Goal: Task Accomplishment & Management: Manage account settings

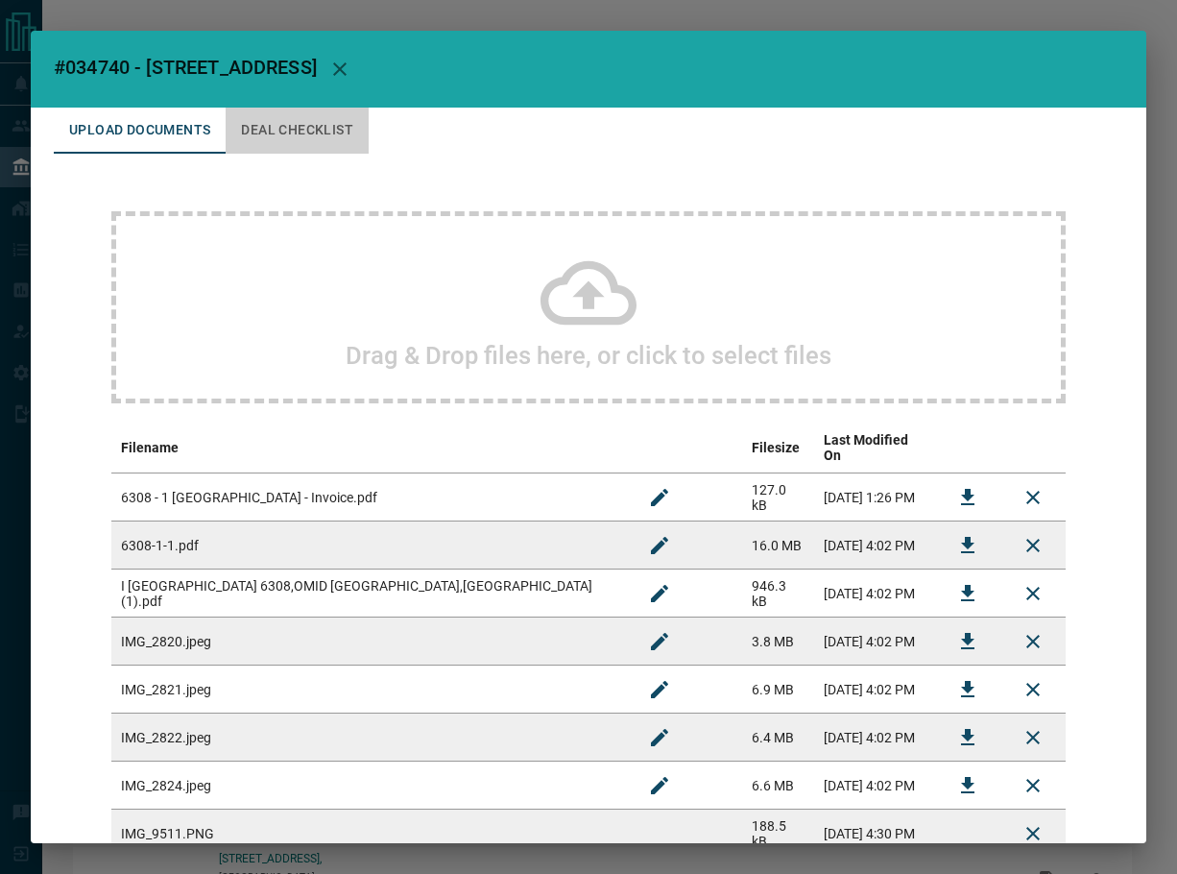
click at [323, 128] on button "Deal Checklist" at bounding box center [297, 131] width 143 height 46
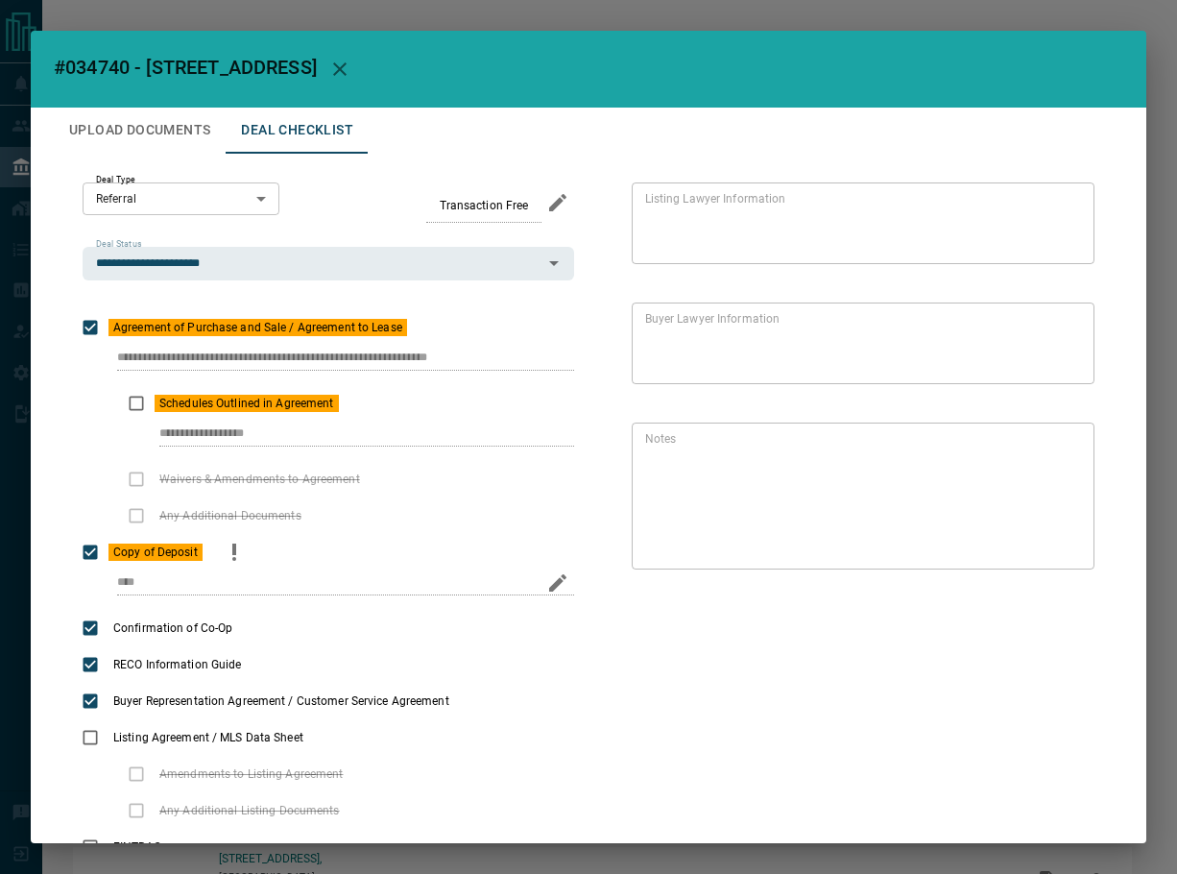
click at [223, 545] on icon "priority" at bounding box center [234, 552] width 23 height 23
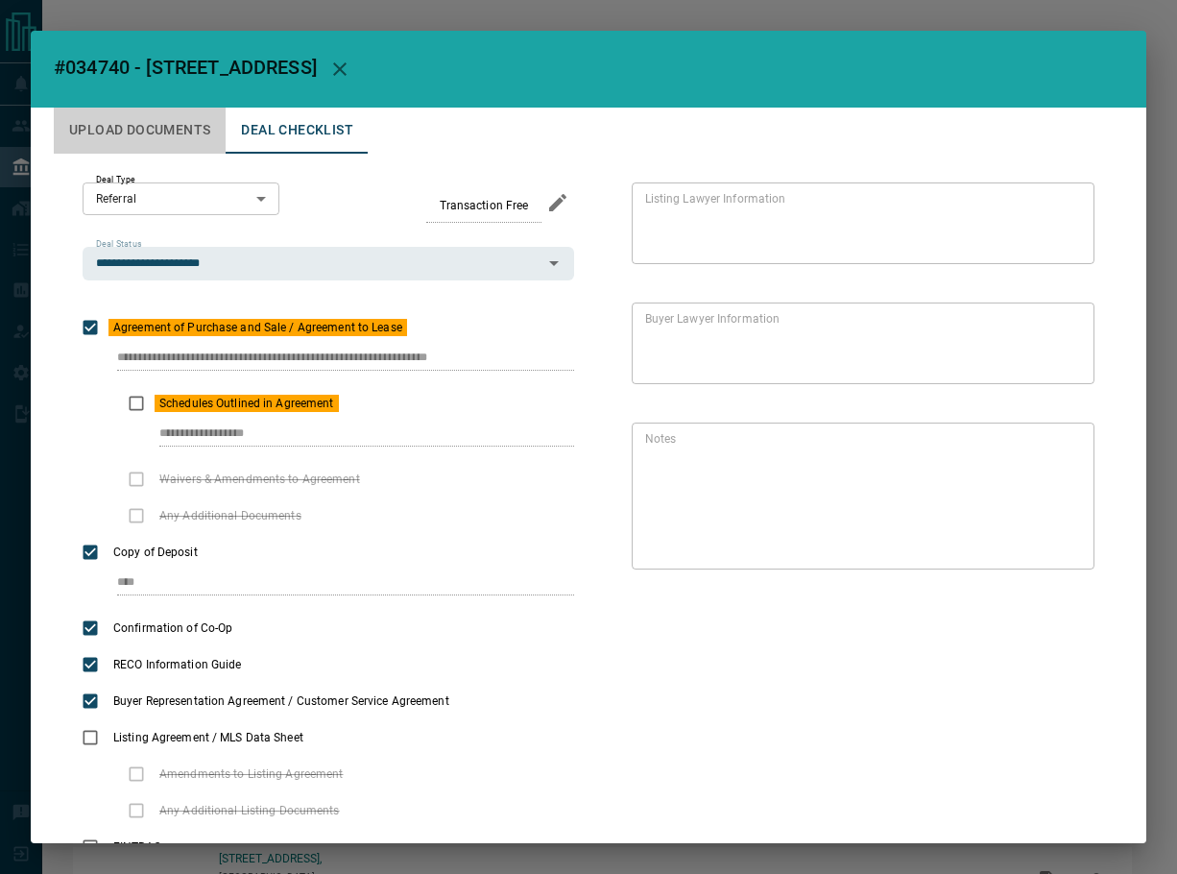
click at [136, 133] on button "Upload Documents" at bounding box center [140, 131] width 172 height 46
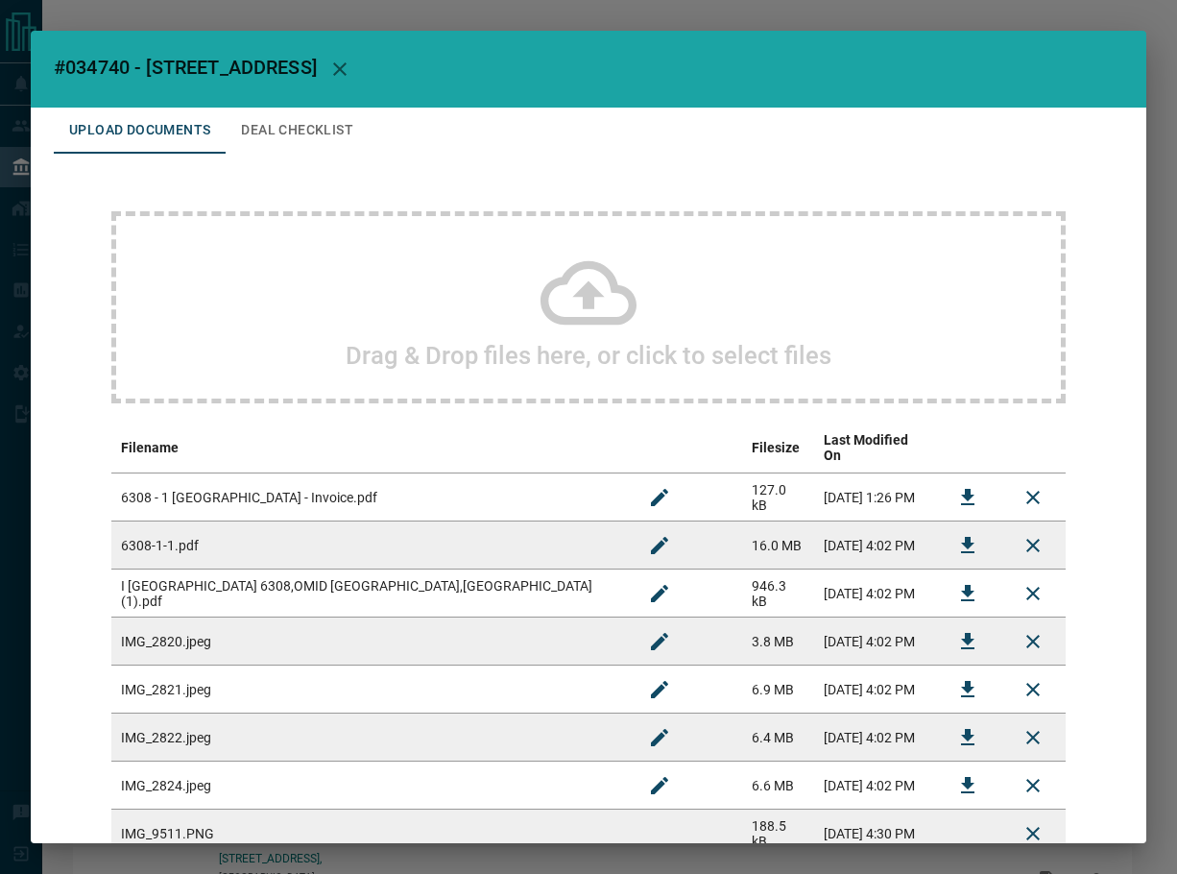
click at [321, 144] on button "Deal Checklist" at bounding box center [297, 131] width 143 height 46
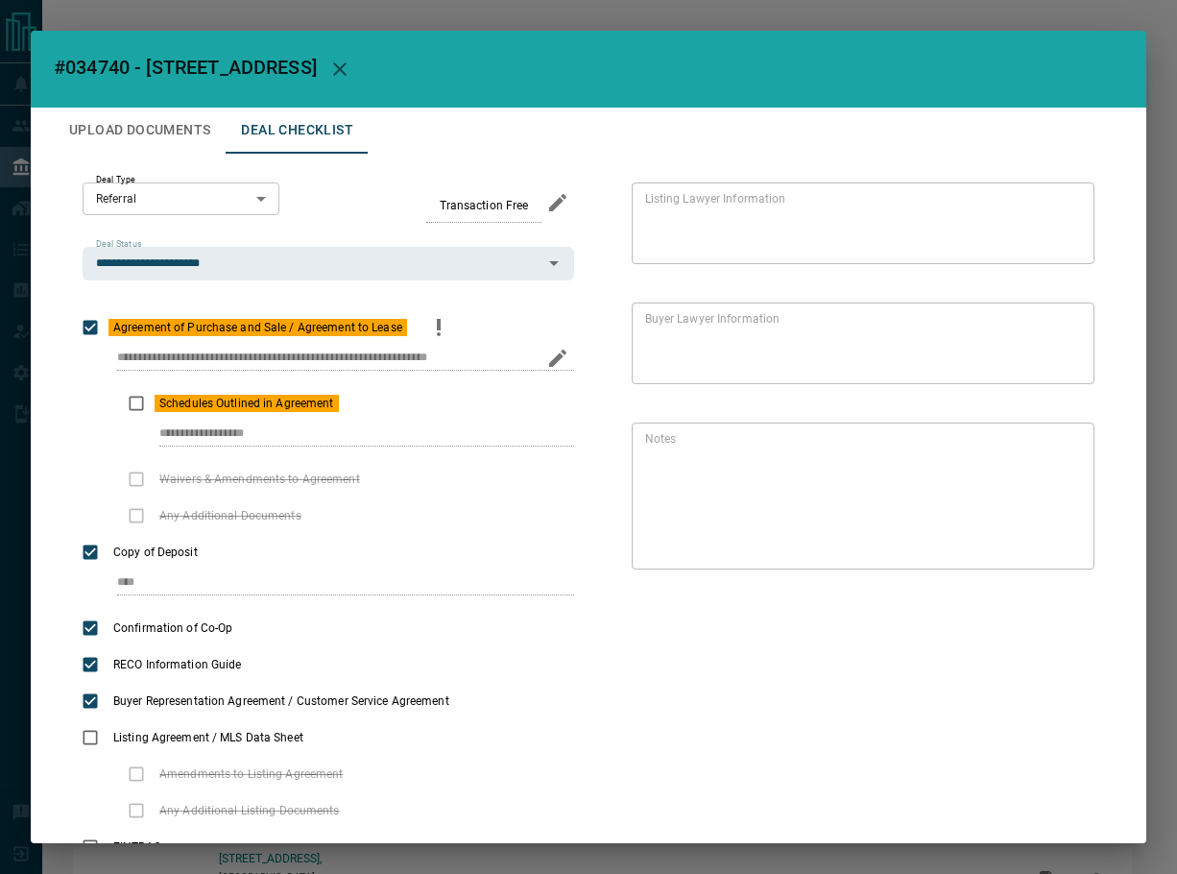
click at [447, 323] on icon "priority" at bounding box center [438, 327] width 23 height 23
click at [199, 130] on button "Upload Documents" at bounding box center [140, 131] width 172 height 46
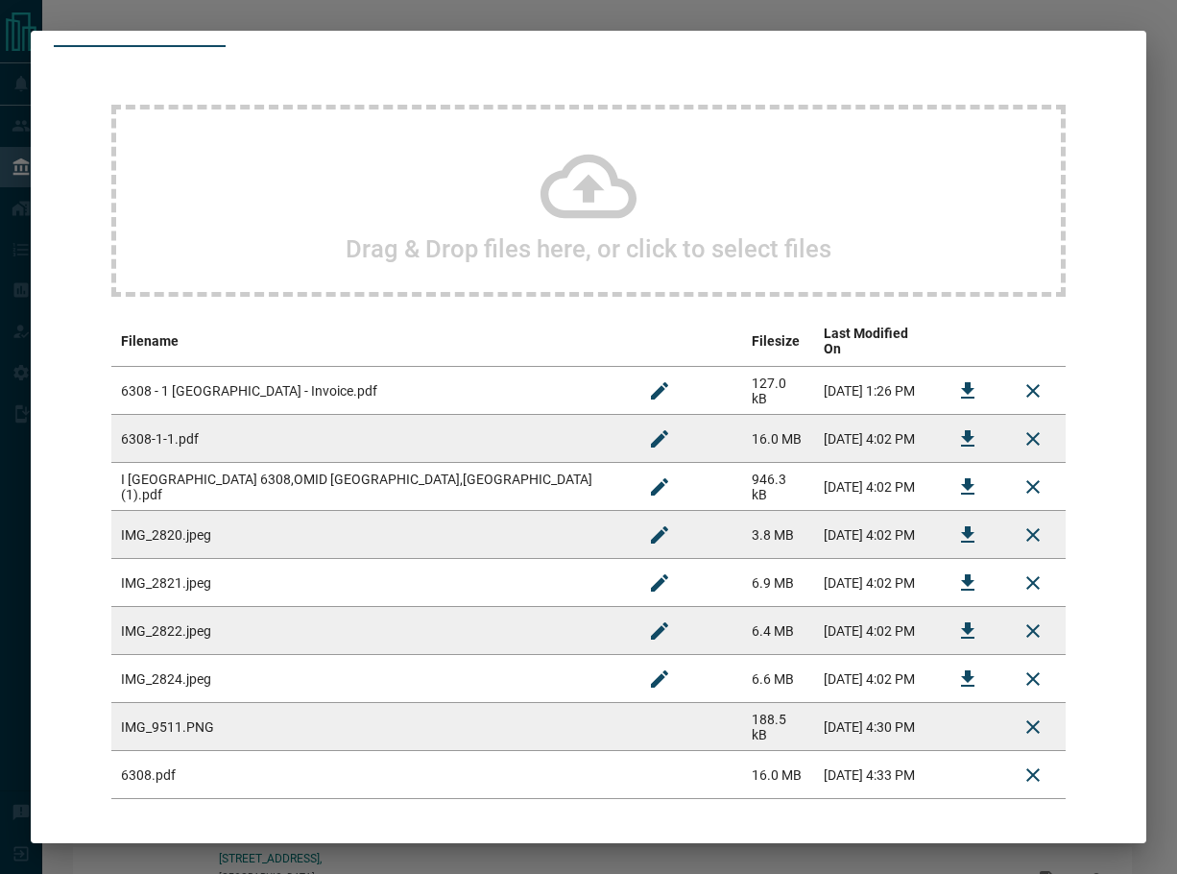
scroll to position [173, 0]
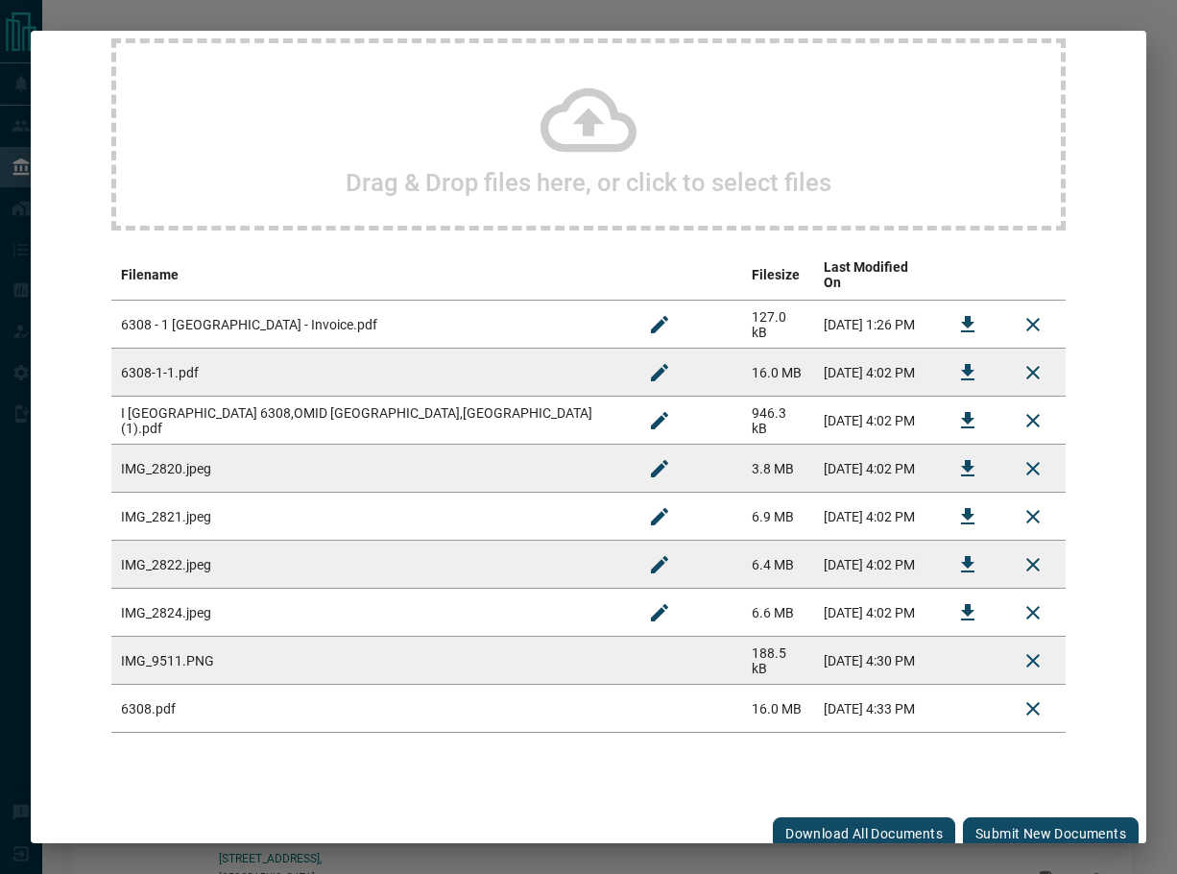
click at [1010, 822] on button "Submit new documents" at bounding box center [1051, 833] width 176 height 33
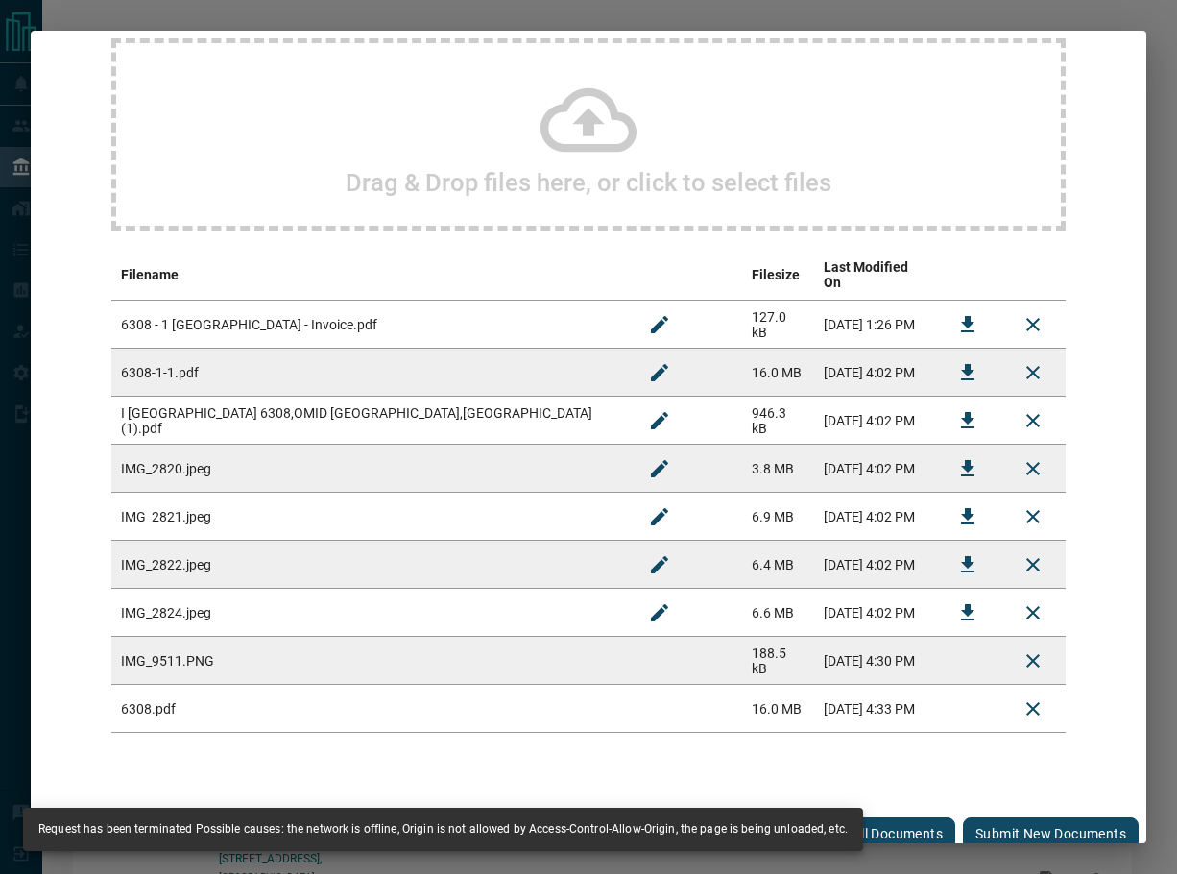
click at [996, 820] on button "Submit new documents" at bounding box center [1051, 833] width 176 height 33
click at [1022, 697] on icon "Delete" at bounding box center [1033, 708] width 23 height 23
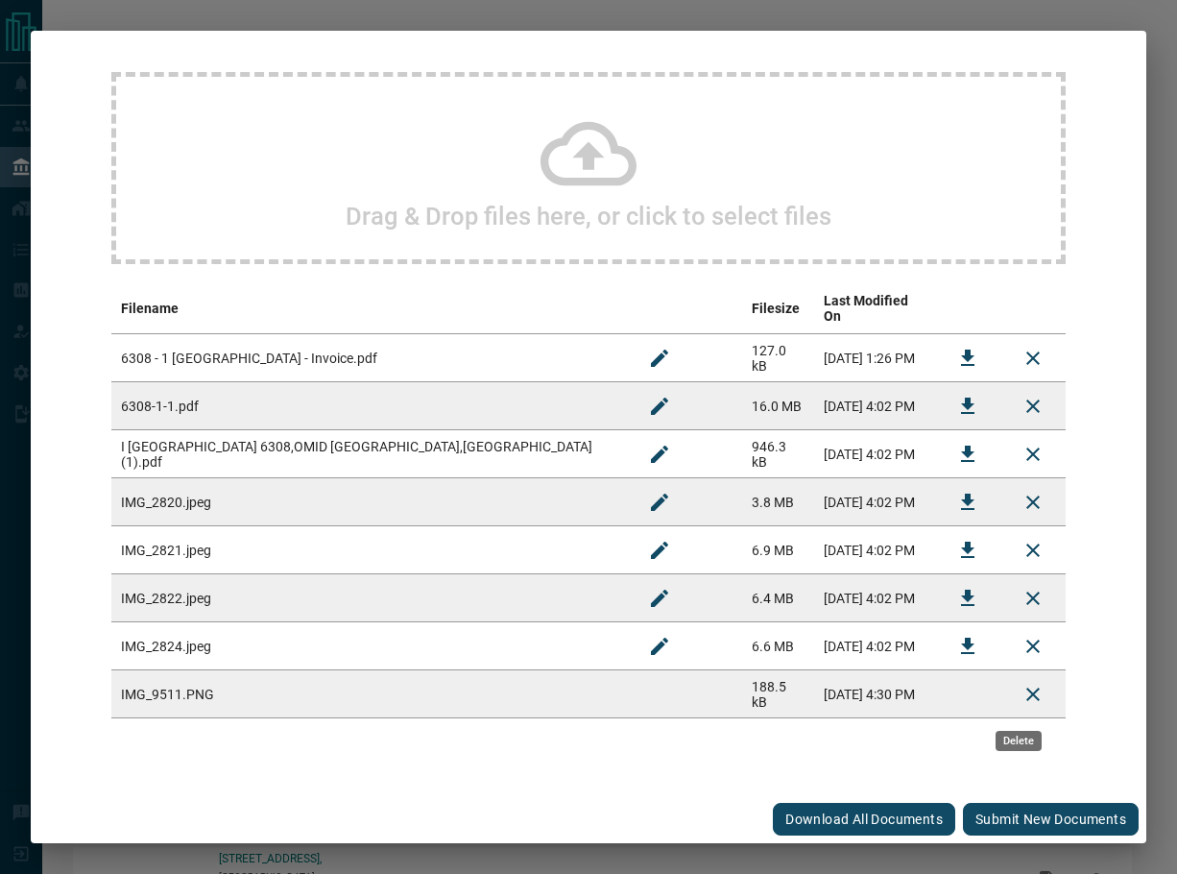
scroll to position [125, 0]
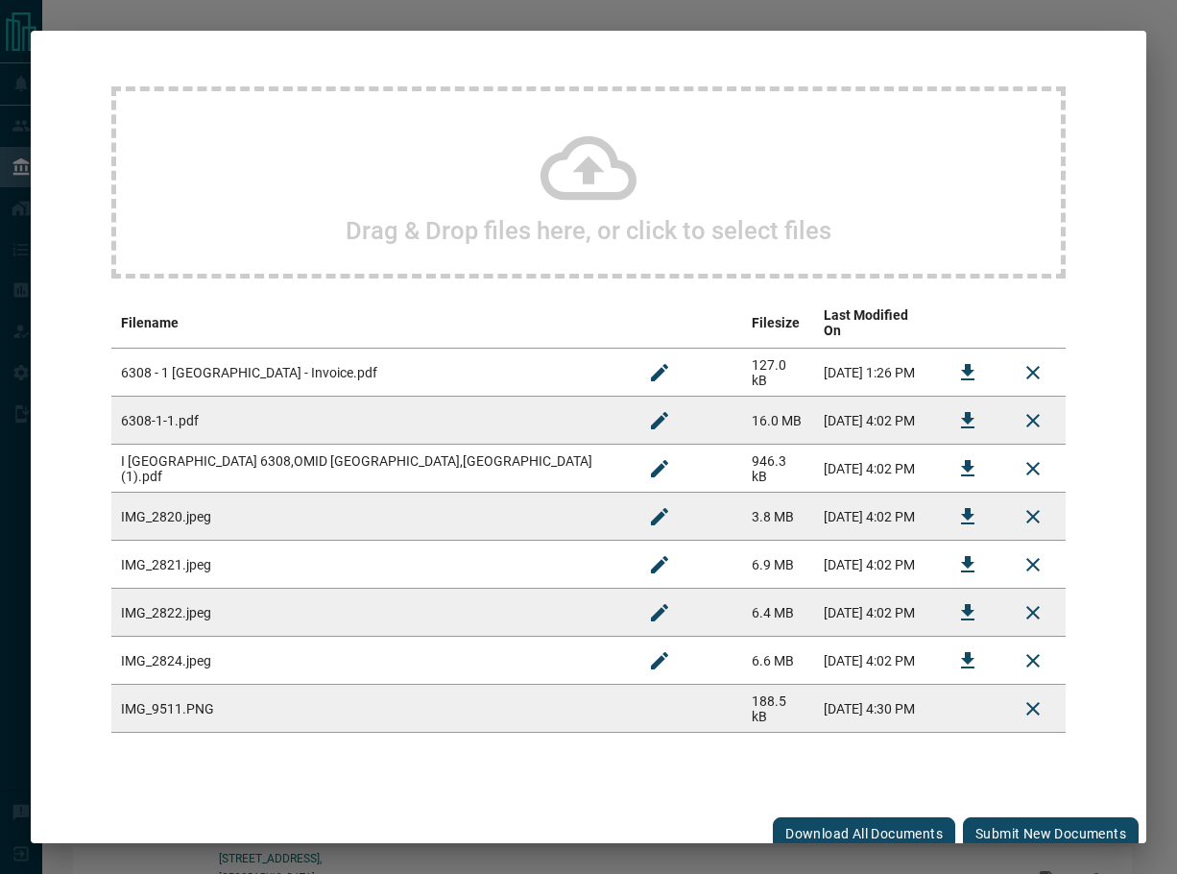
click at [1001, 827] on button "Submit new documents" at bounding box center [1051, 833] width 176 height 33
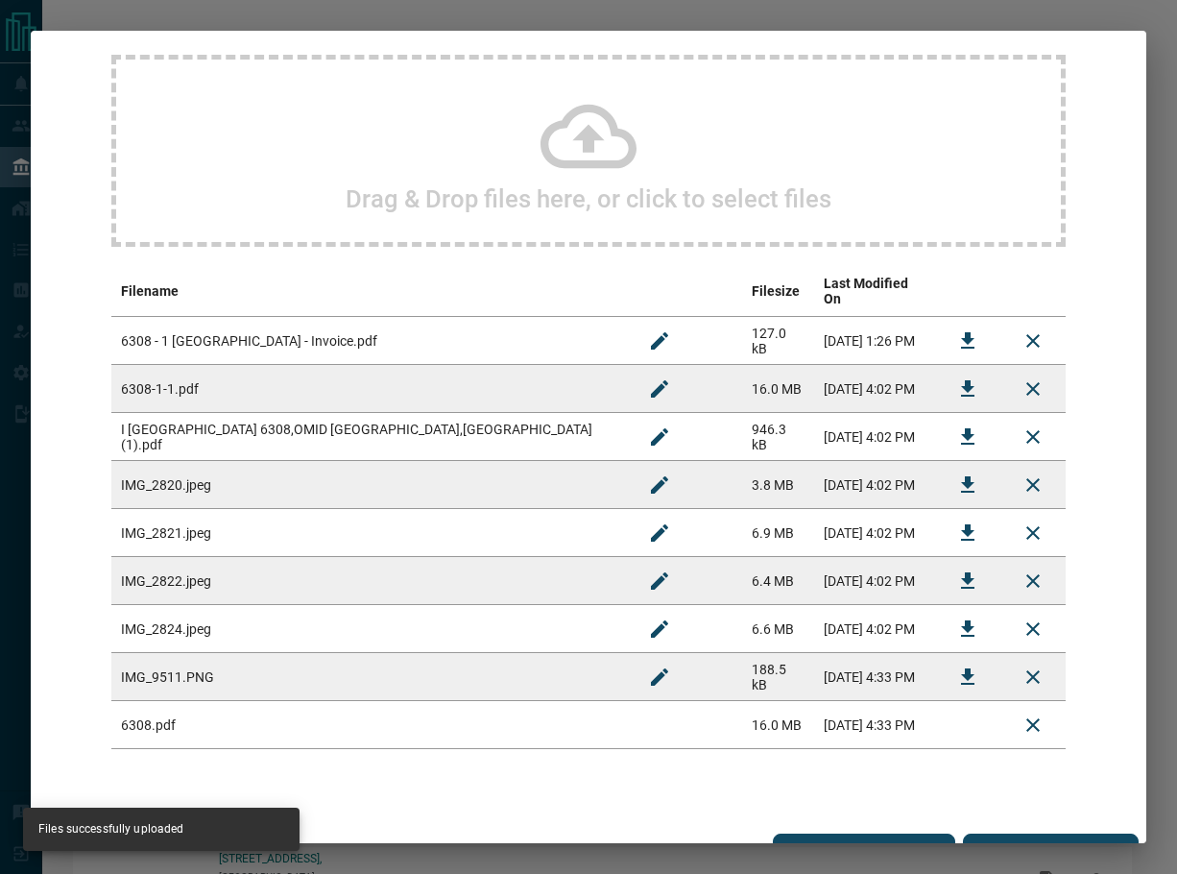
scroll to position [173, 0]
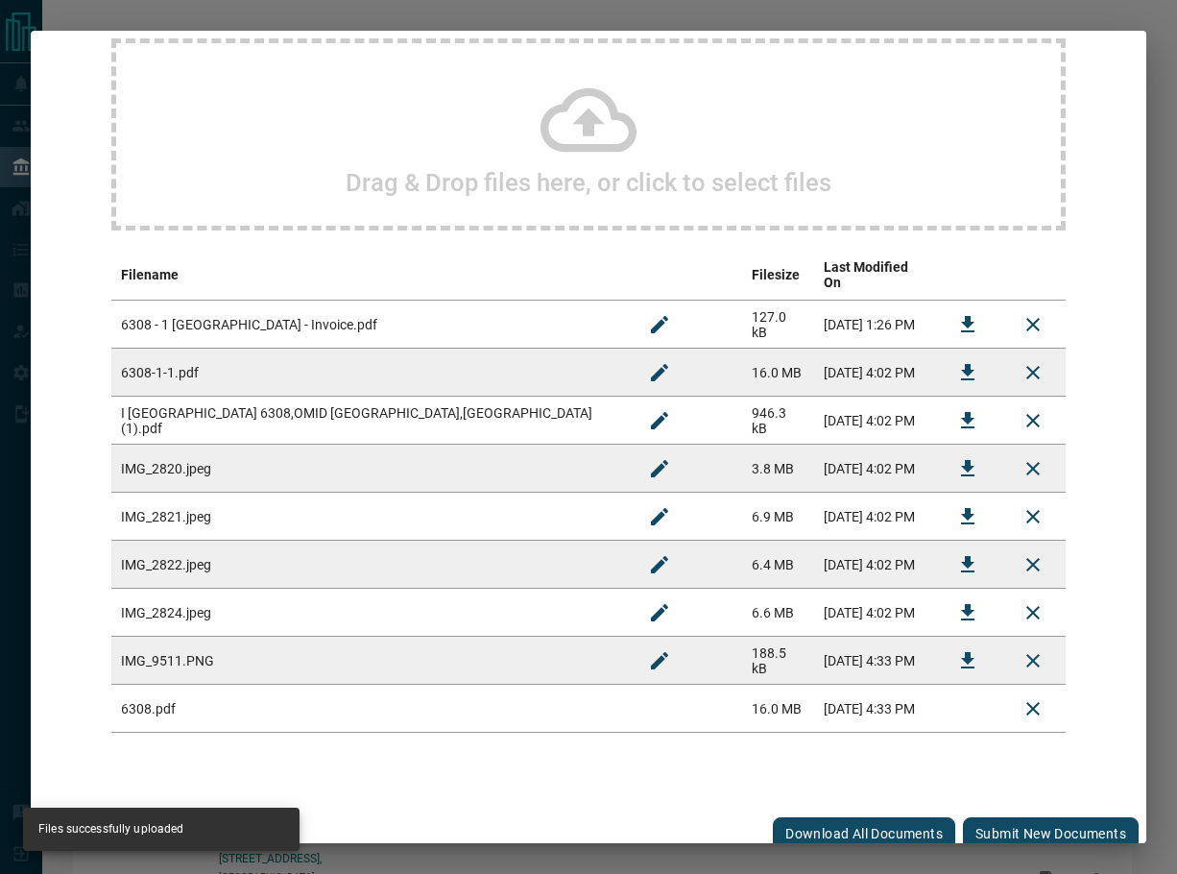
click at [992, 825] on button "Submit new documents" at bounding box center [1051, 833] width 176 height 33
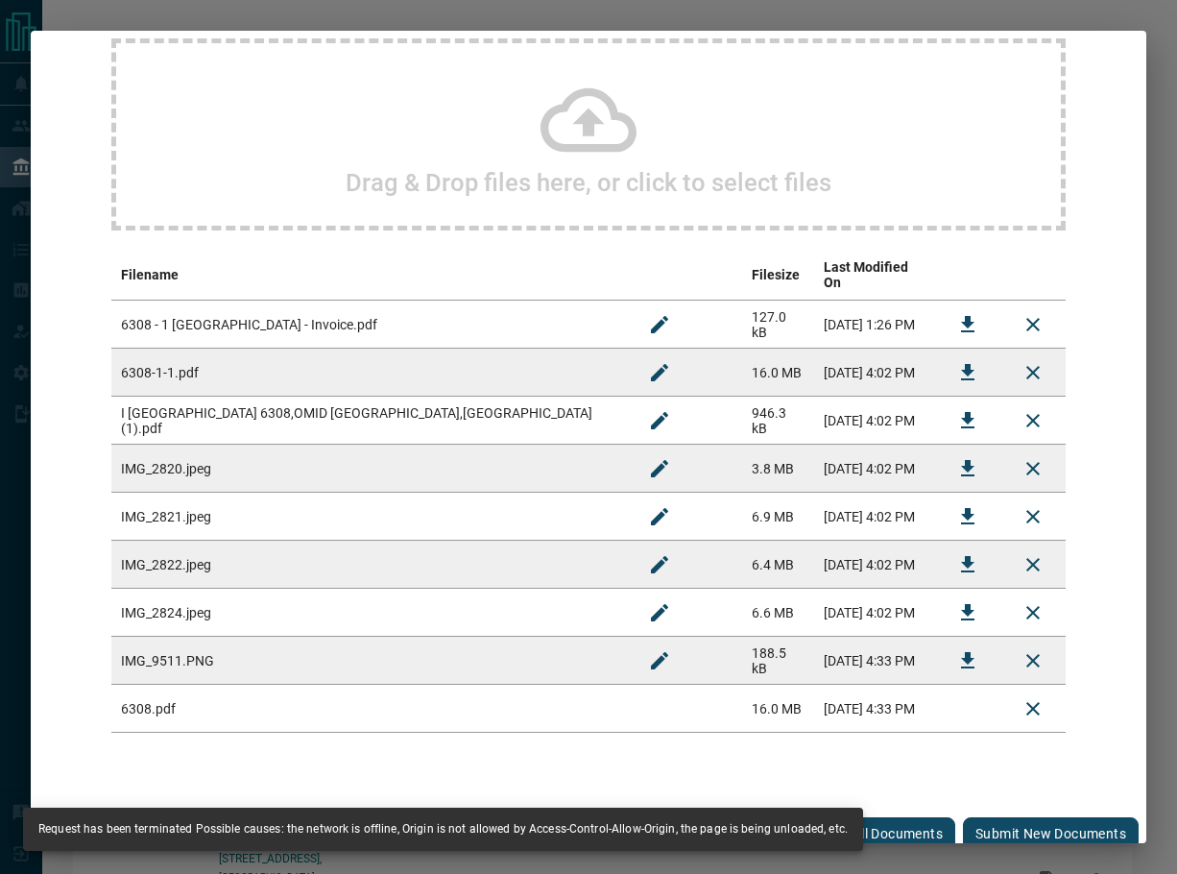
click at [981, 817] on button "Submit new documents" at bounding box center [1051, 833] width 176 height 33
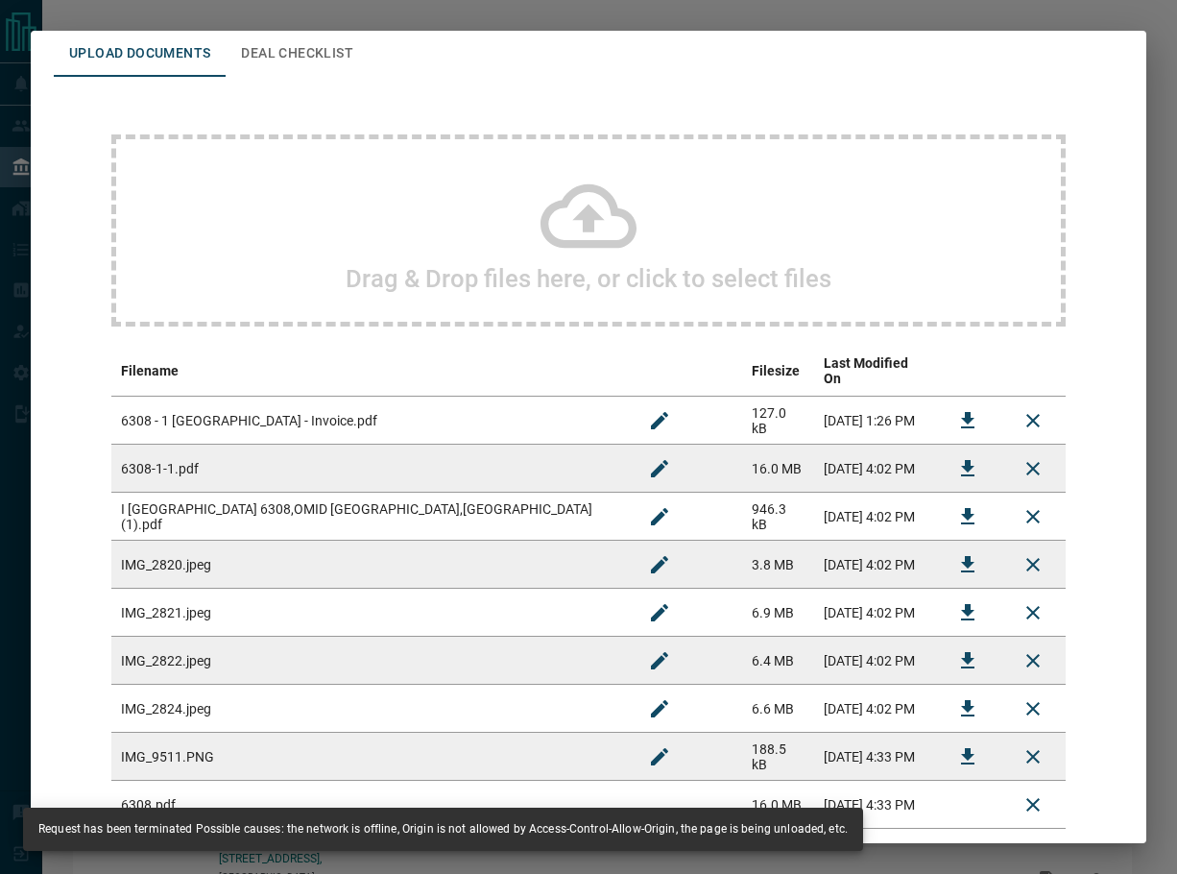
scroll to position [0, 0]
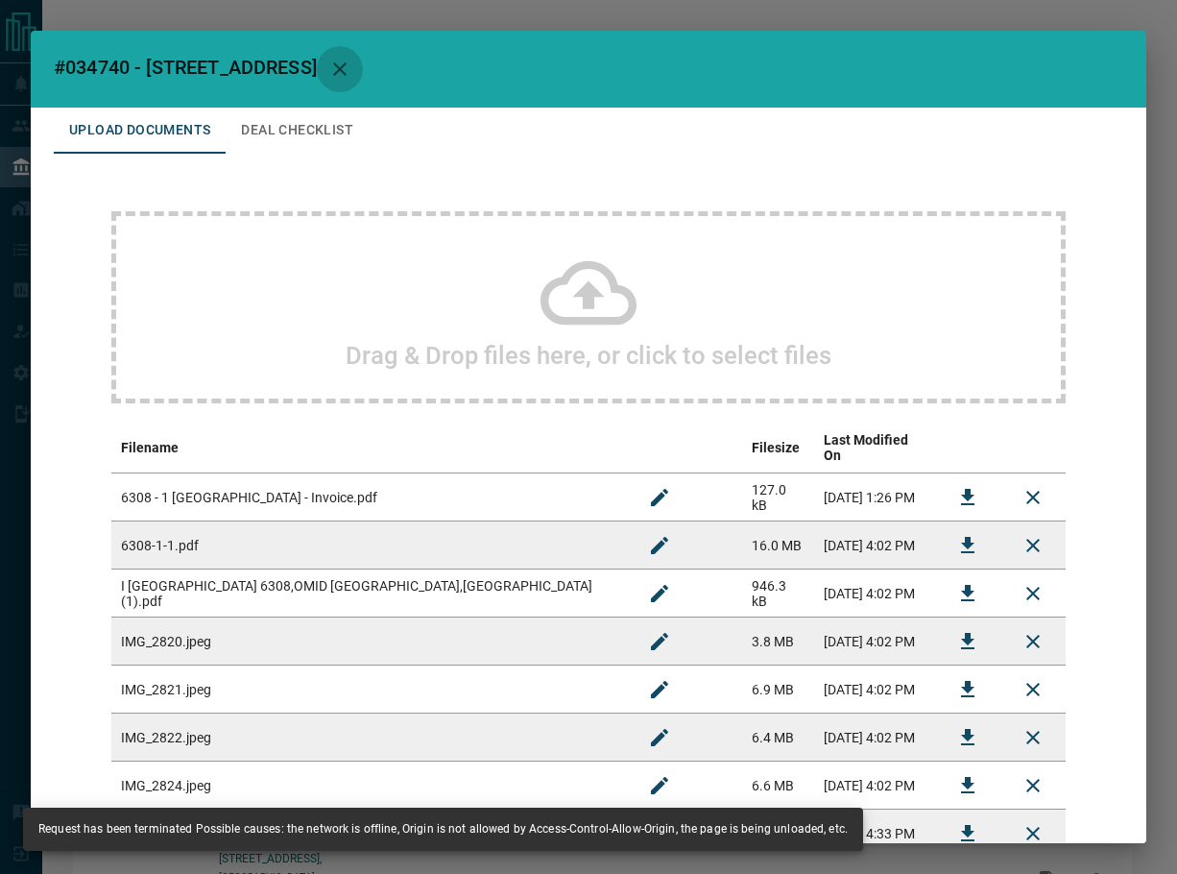
click at [351, 60] on icon "button" at bounding box center [339, 69] width 23 height 23
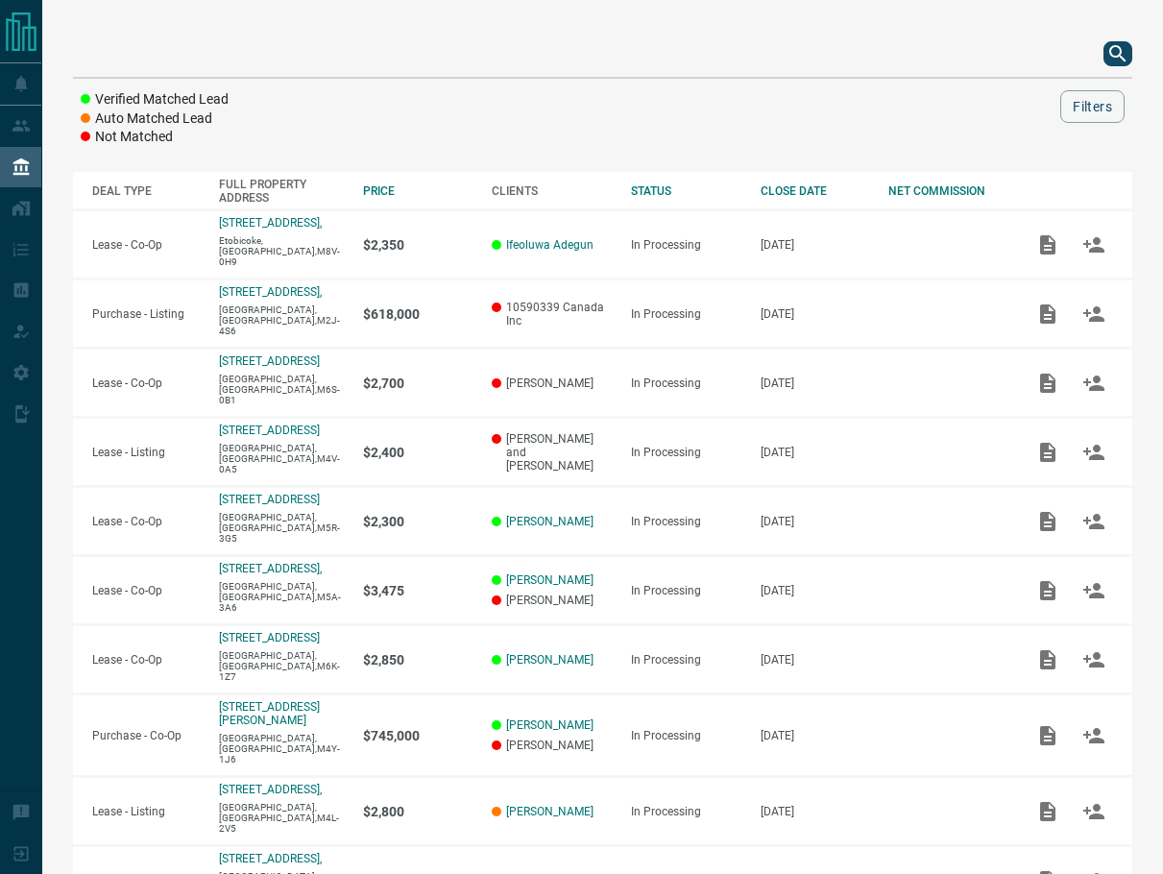
click at [1115, 47] on icon "search button" at bounding box center [1117, 53] width 16 height 16
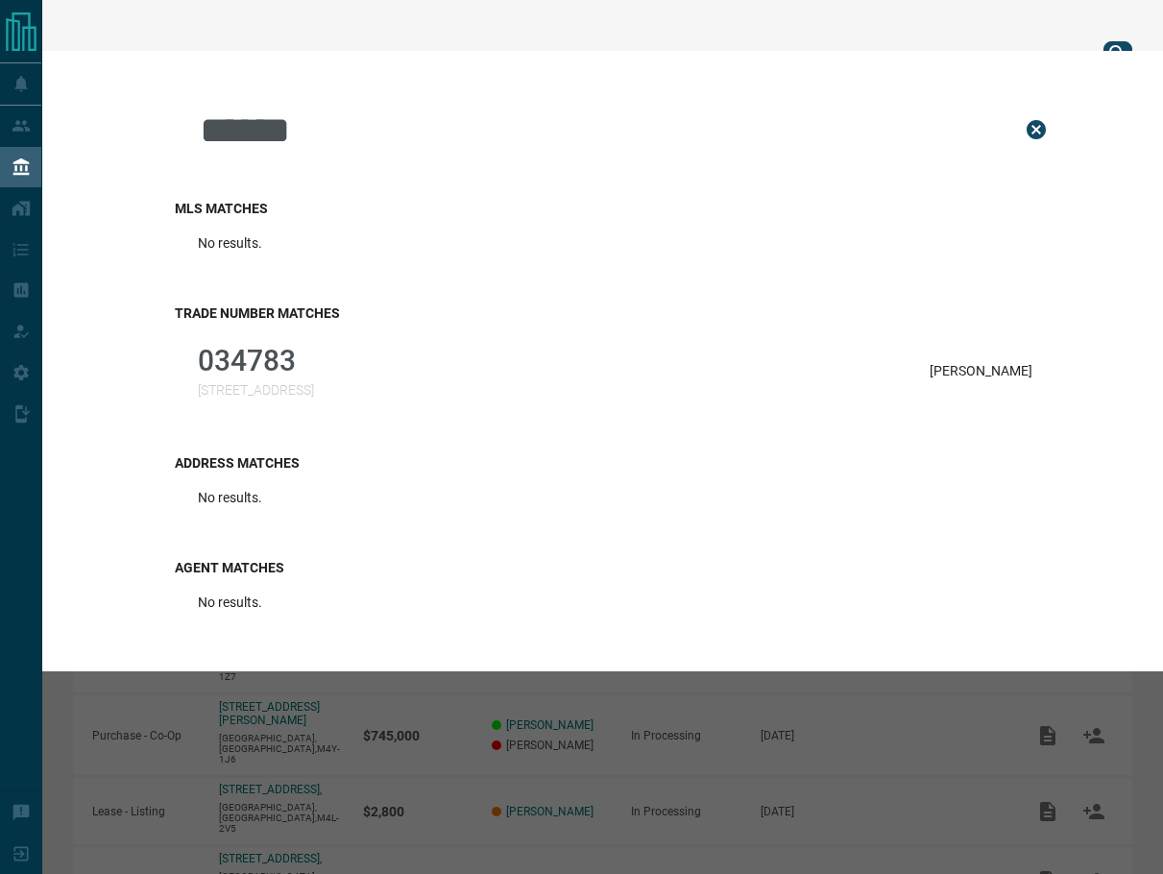
type input "******"
click at [470, 392] on div "034783 [STREET_ADDRESS][PERSON_NAME]" at bounding box center [615, 370] width 881 height 77
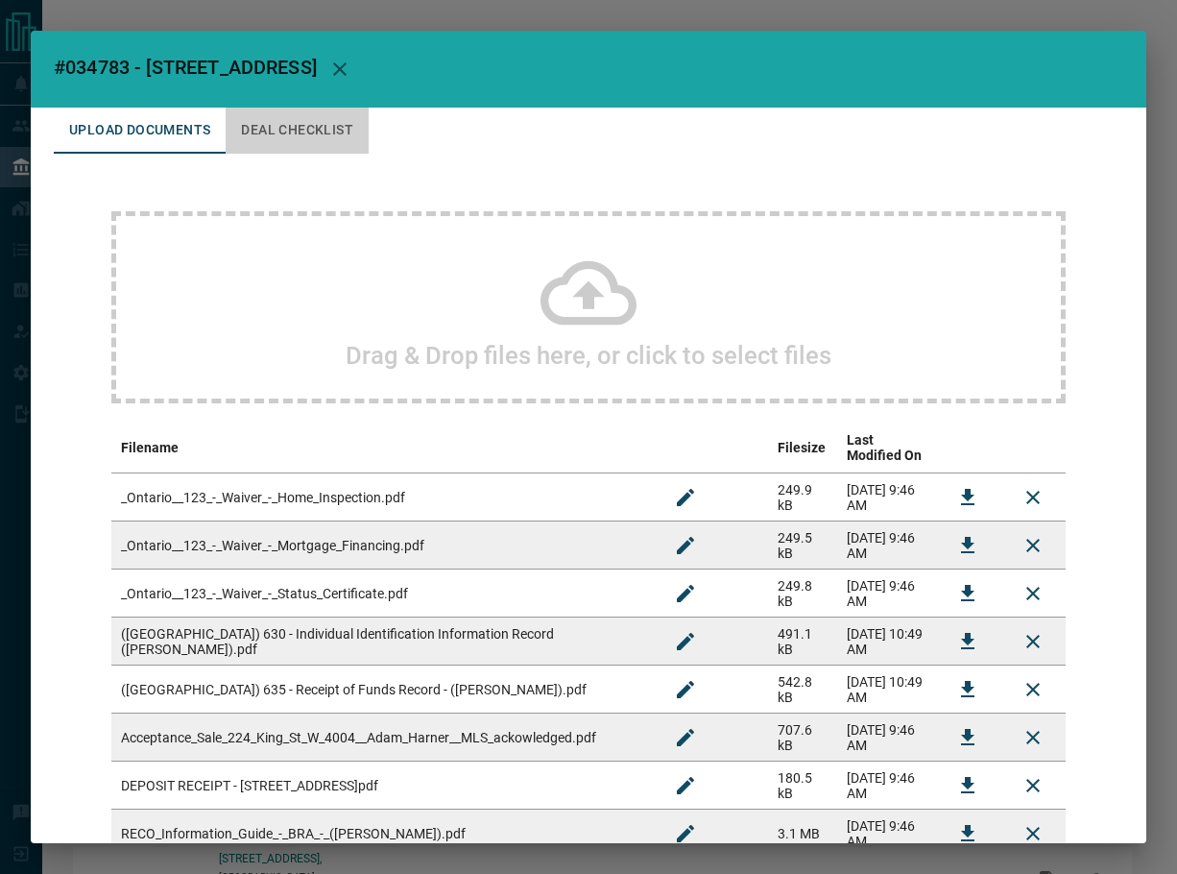
click at [277, 142] on button "Deal Checklist" at bounding box center [297, 131] width 143 height 46
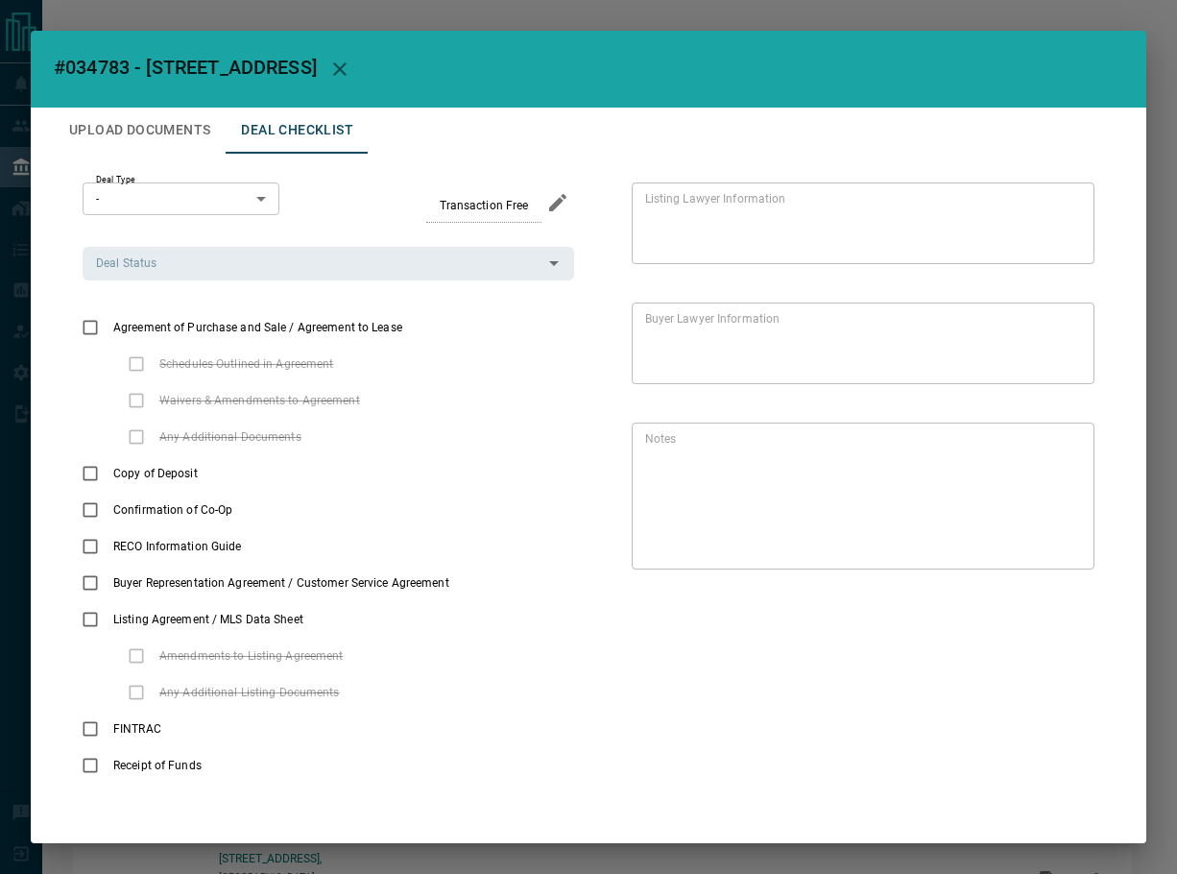
click at [151, 136] on button "Upload Documents" at bounding box center [140, 131] width 172 height 46
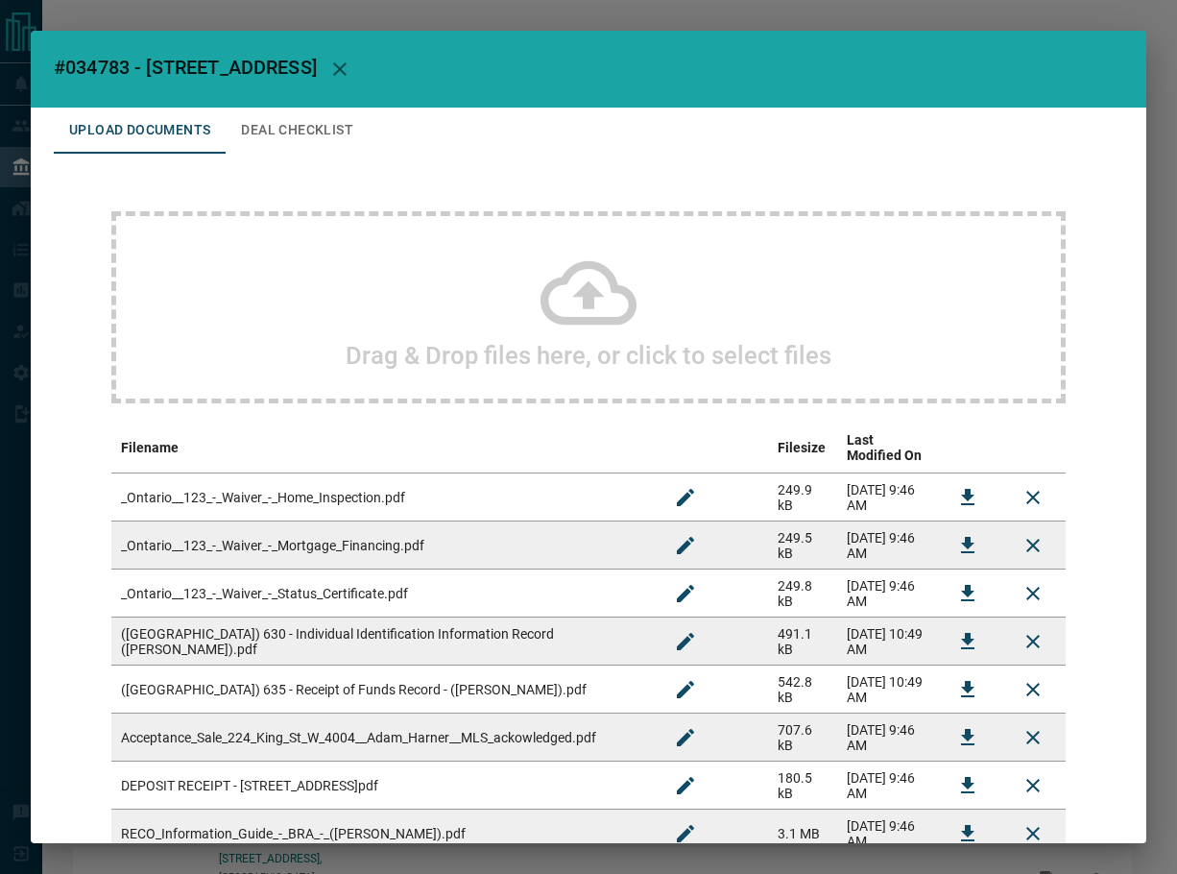
click at [94, 69] on span "#034783 - [STREET_ADDRESS]" at bounding box center [185, 67] width 263 height 23
copy span "034783"
